Goal: Navigation & Orientation: Find specific page/section

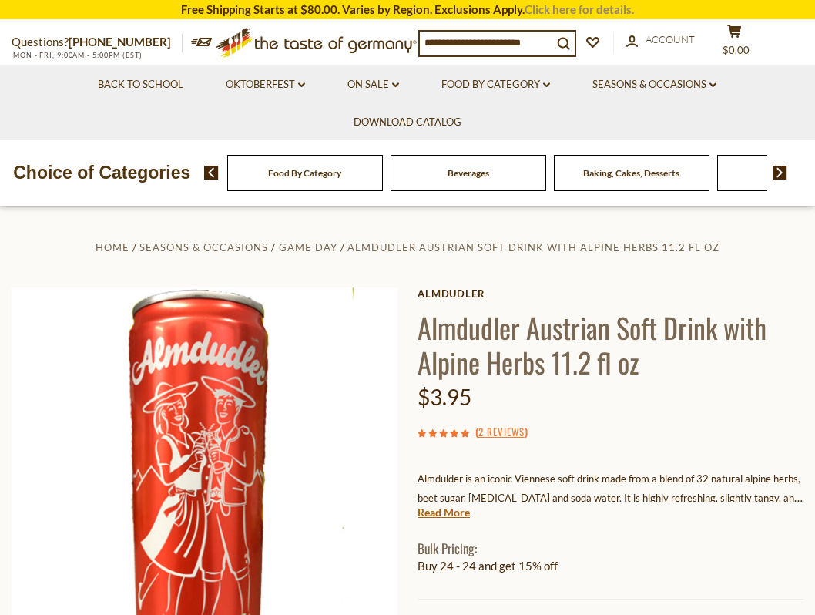
click at [548, 14] on link "Click here for details." at bounding box center [579, 9] width 109 height 14
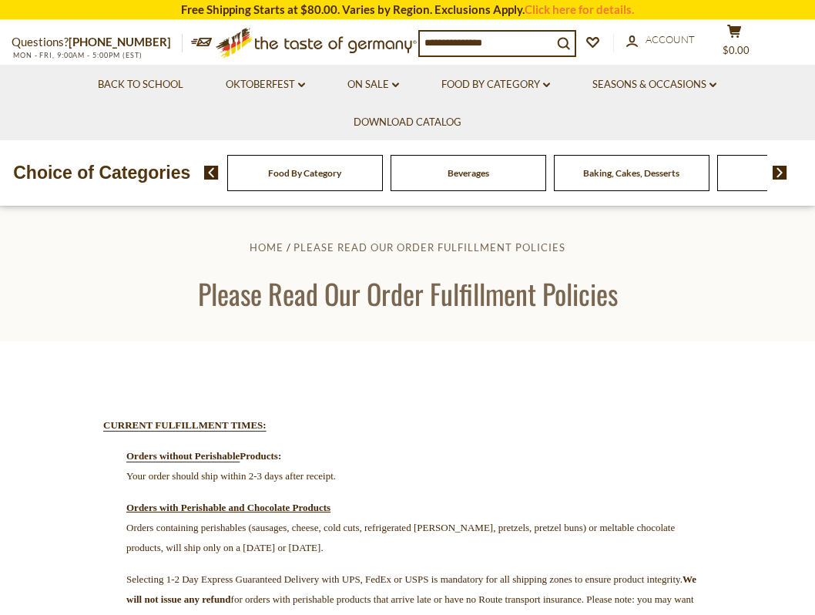
click at [383, 155] on div "Beverages" at bounding box center [305, 173] width 156 height 36
click at [383, 177] on div "Beverages" at bounding box center [305, 173] width 156 height 36
click at [383, 174] on div "Beverages" at bounding box center [305, 173] width 156 height 36
click at [470, 173] on span "Beverages" at bounding box center [469, 173] width 42 height 12
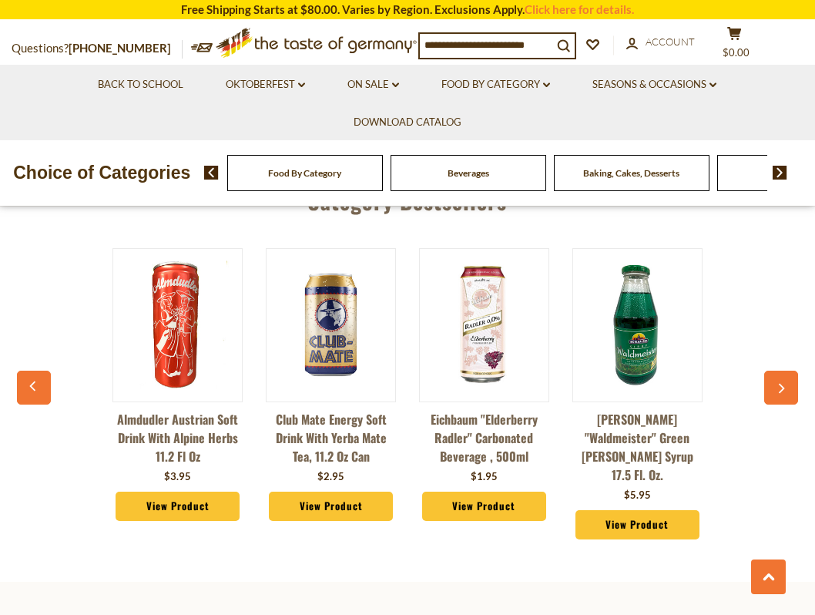
scroll to position [3238, 0]
